Goal: Task Accomplishment & Management: Manage account settings

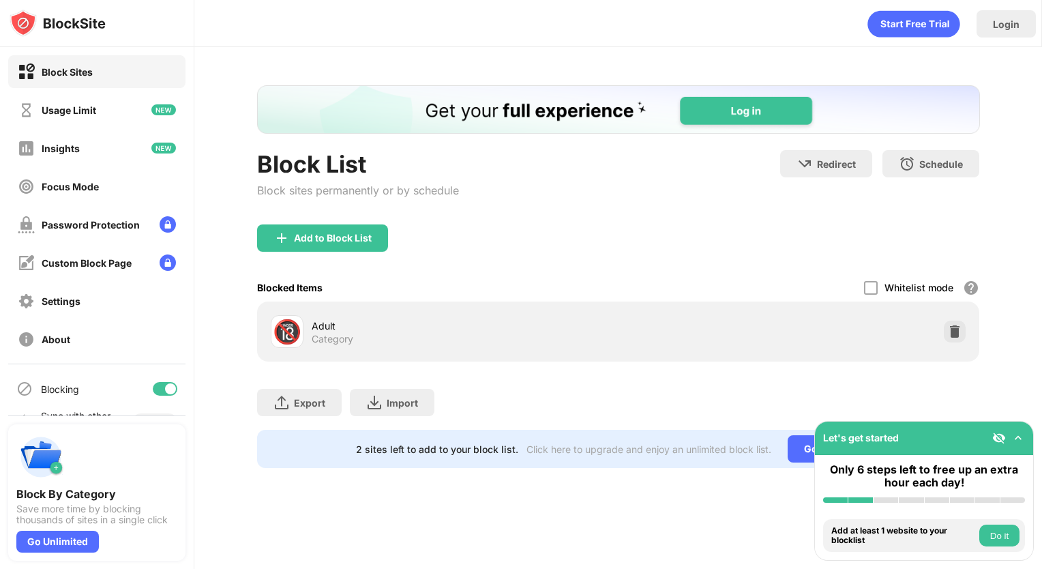
click at [153, 386] on div at bounding box center [165, 389] width 25 height 14
click at [154, 386] on div at bounding box center [159, 388] width 11 height 11
click at [153, 387] on div at bounding box center [165, 389] width 25 height 14
click at [620, 211] on div "Block List Block sites permanently or by schedule Redirect Choose a site to be …" at bounding box center [618, 187] width 723 height 74
click at [154, 389] on div at bounding box center [159, 388] width 11 height 11
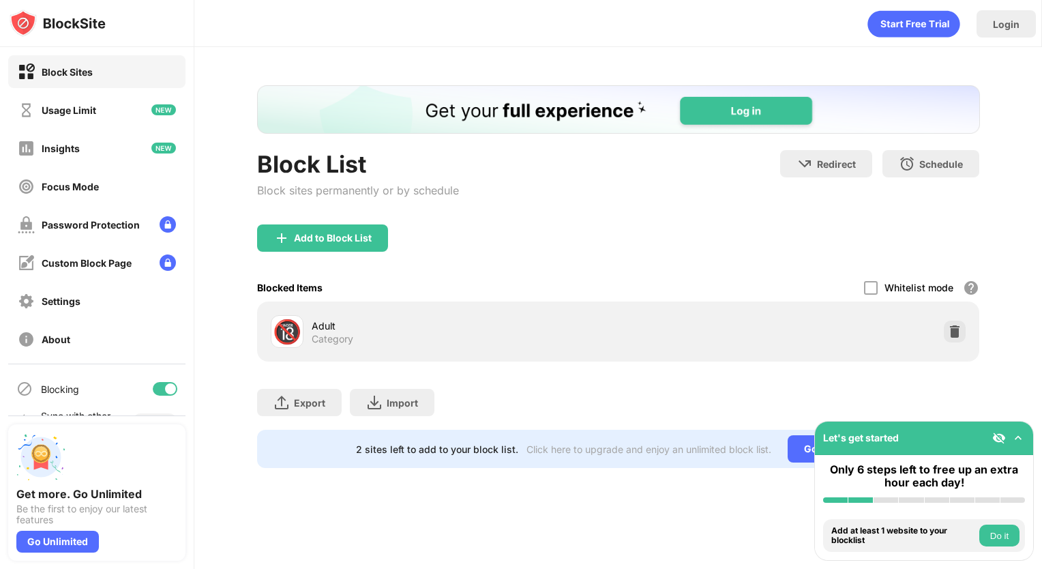
click at [153, 385] on div at bounding box center [165, 389] width 25 height 14
click at [156, 386] on div at bounding box center [165, 389] width 25 height 14
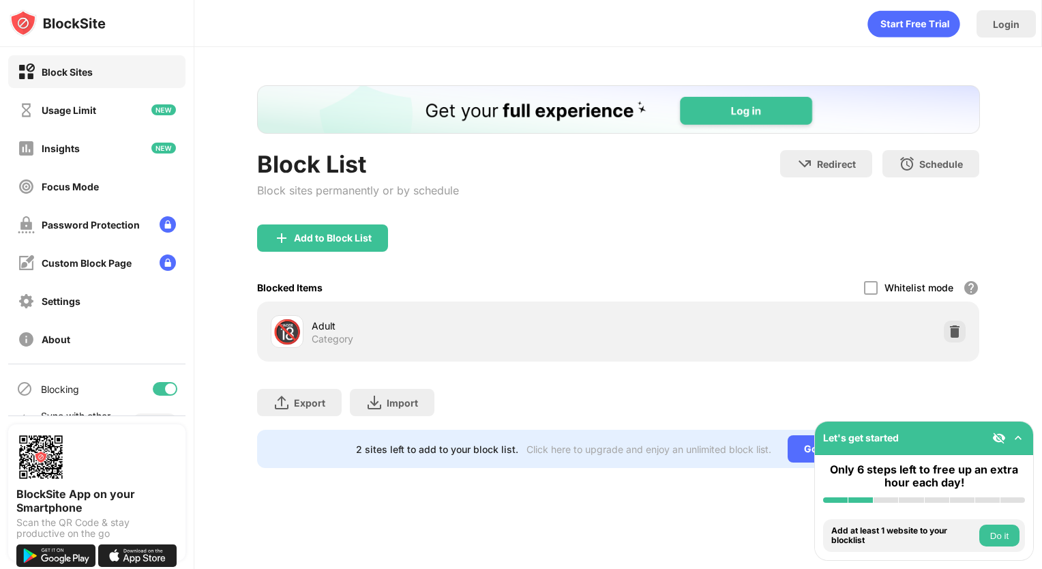
click at [153, 387] on div at bounding box center [165, 389] width 25 height 14
click at [154, 389] on div at bounding box center [159, 388] width 11 height 11
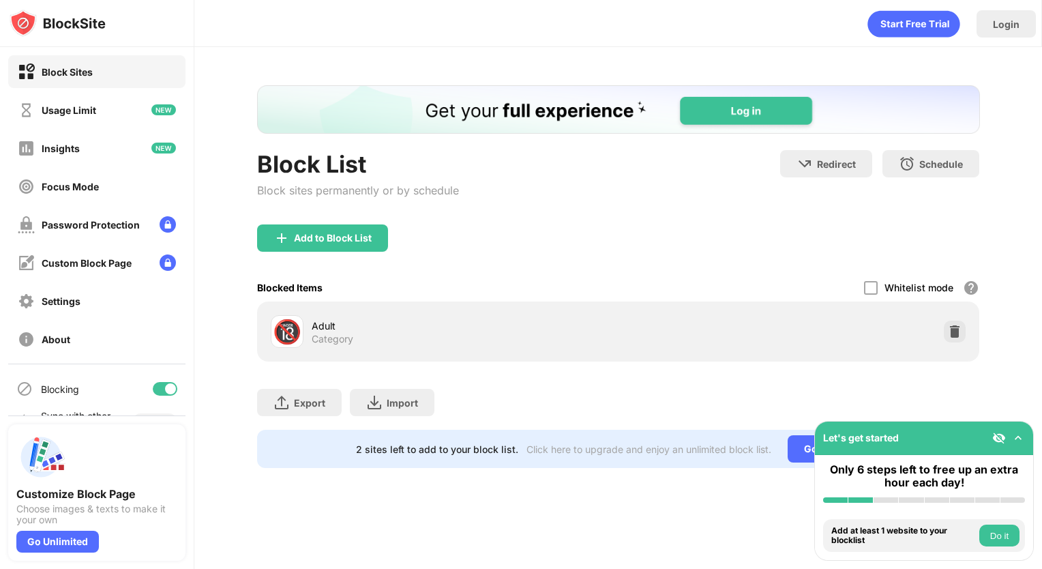
click at [155, 391] on div at bounding box center [165, 389] width 25 height 14
click at [154, 386] on div at bounding box center [159, 388] width 11 height 11
